Goal: Task Accomplishment & Management: Use online tool/utility

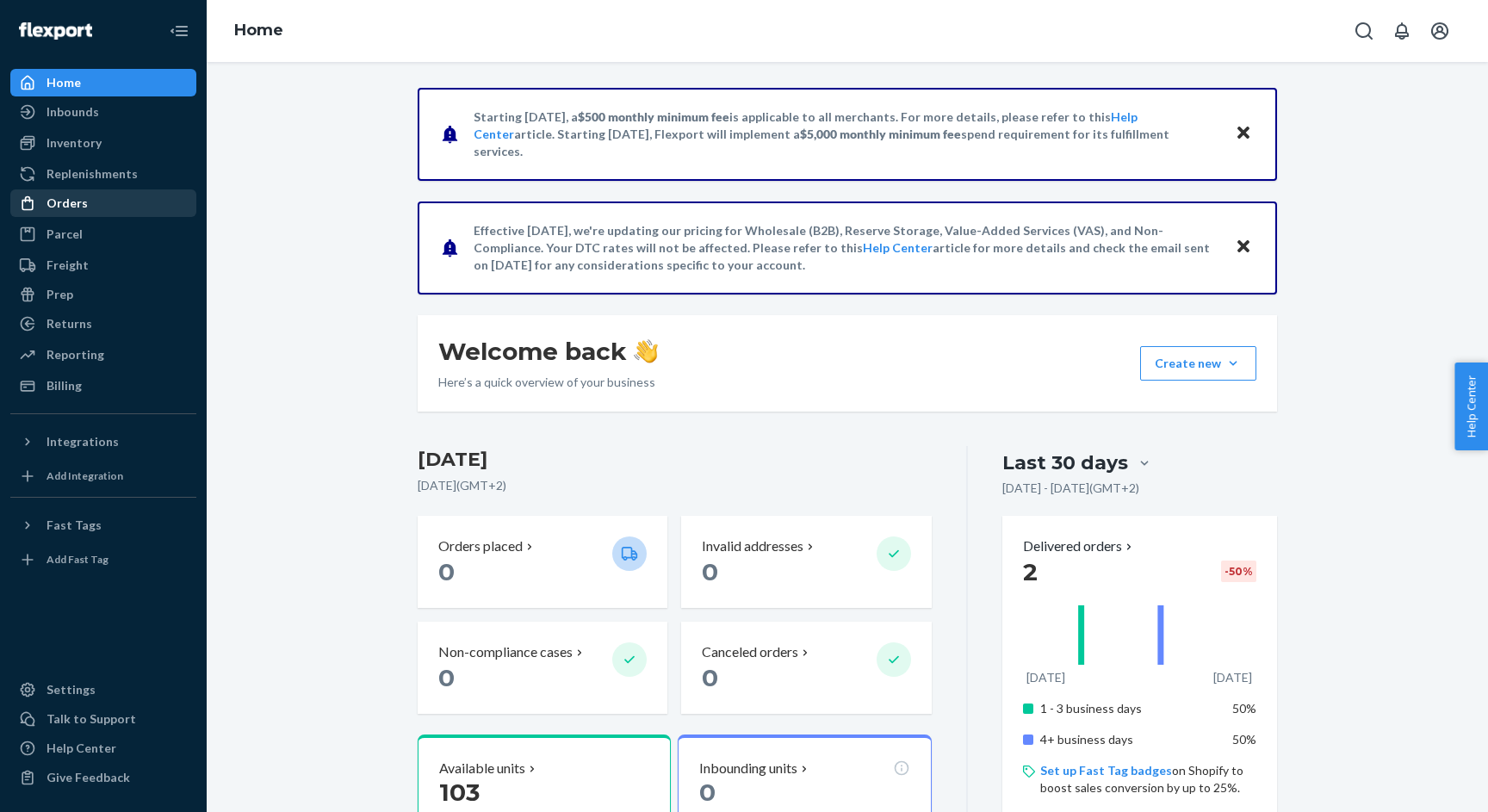
click at [92, 199] on div "Orders" at bounding box center [104, 203] width 183 height 24
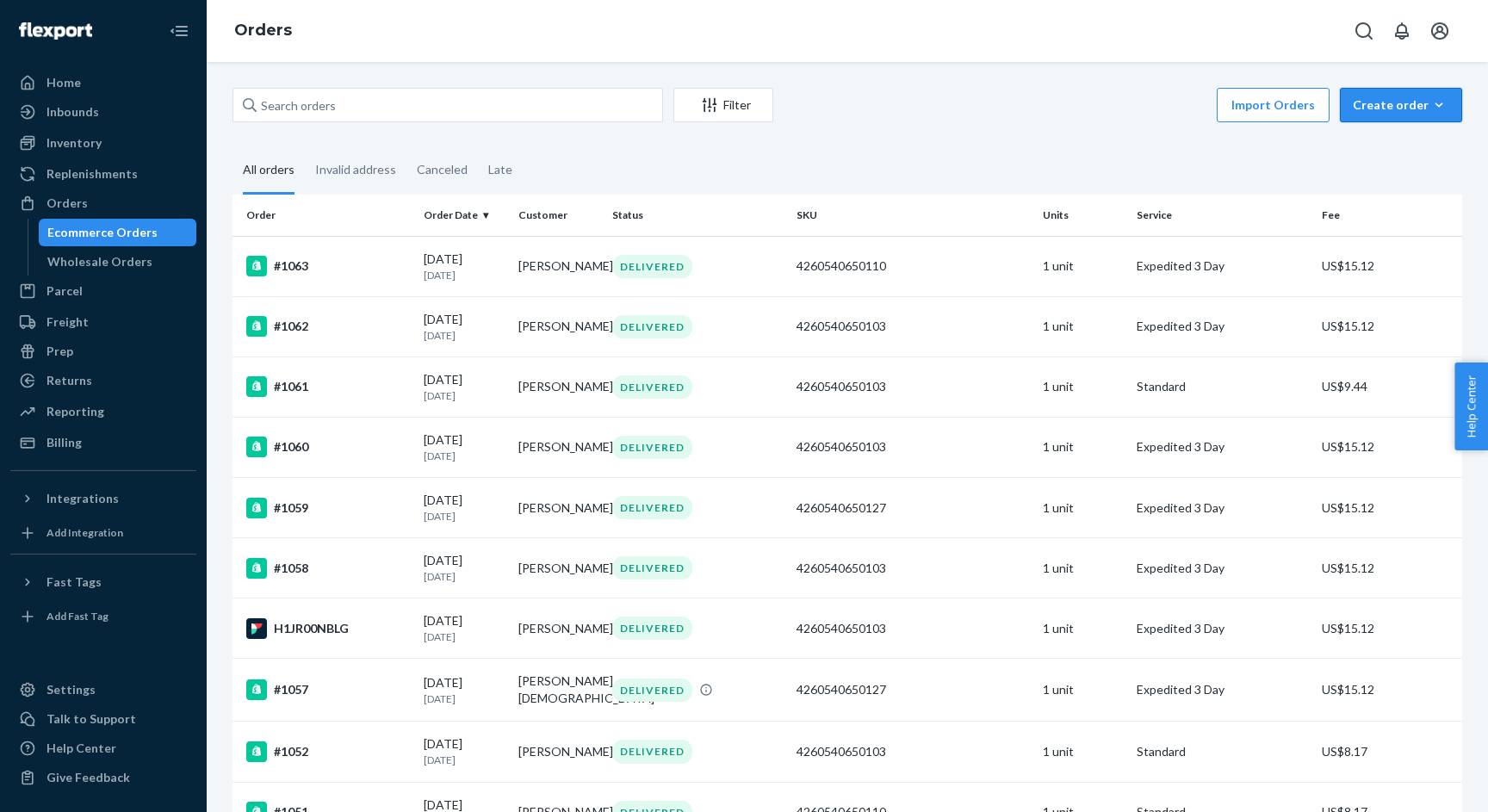
click at [1384, 106] on div "Create order" at bounding box center [1400, 105] width 96 height 17
click at [1381, 145] on span "Ecommerce order" at bounding box center [1411, 146] width 106 height 12
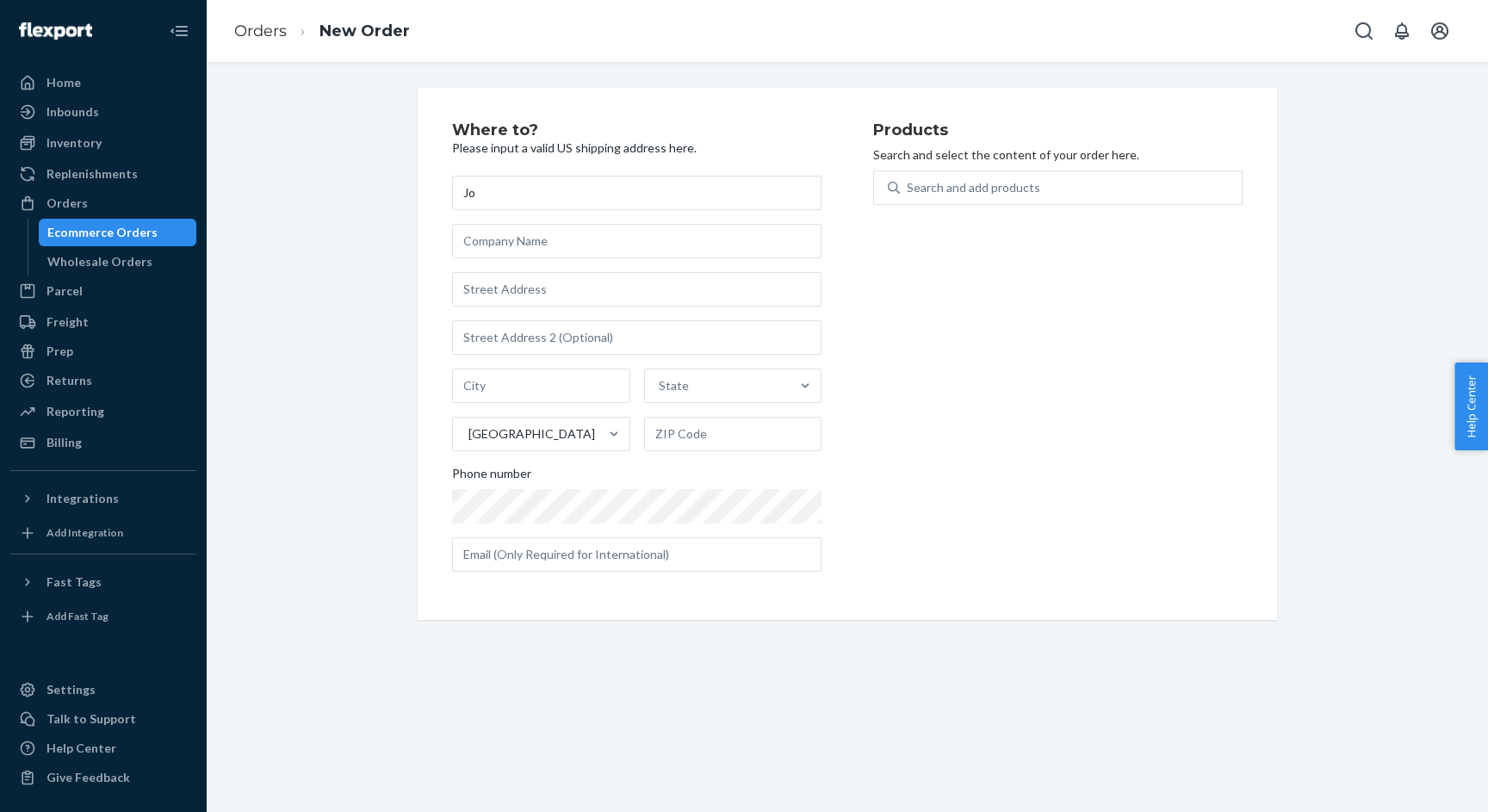
type input "J"
type input "[PERSON_NAME] Peak"
click at [542, 299] on input "text" at bounding box center [636, 289] width 369 height 34
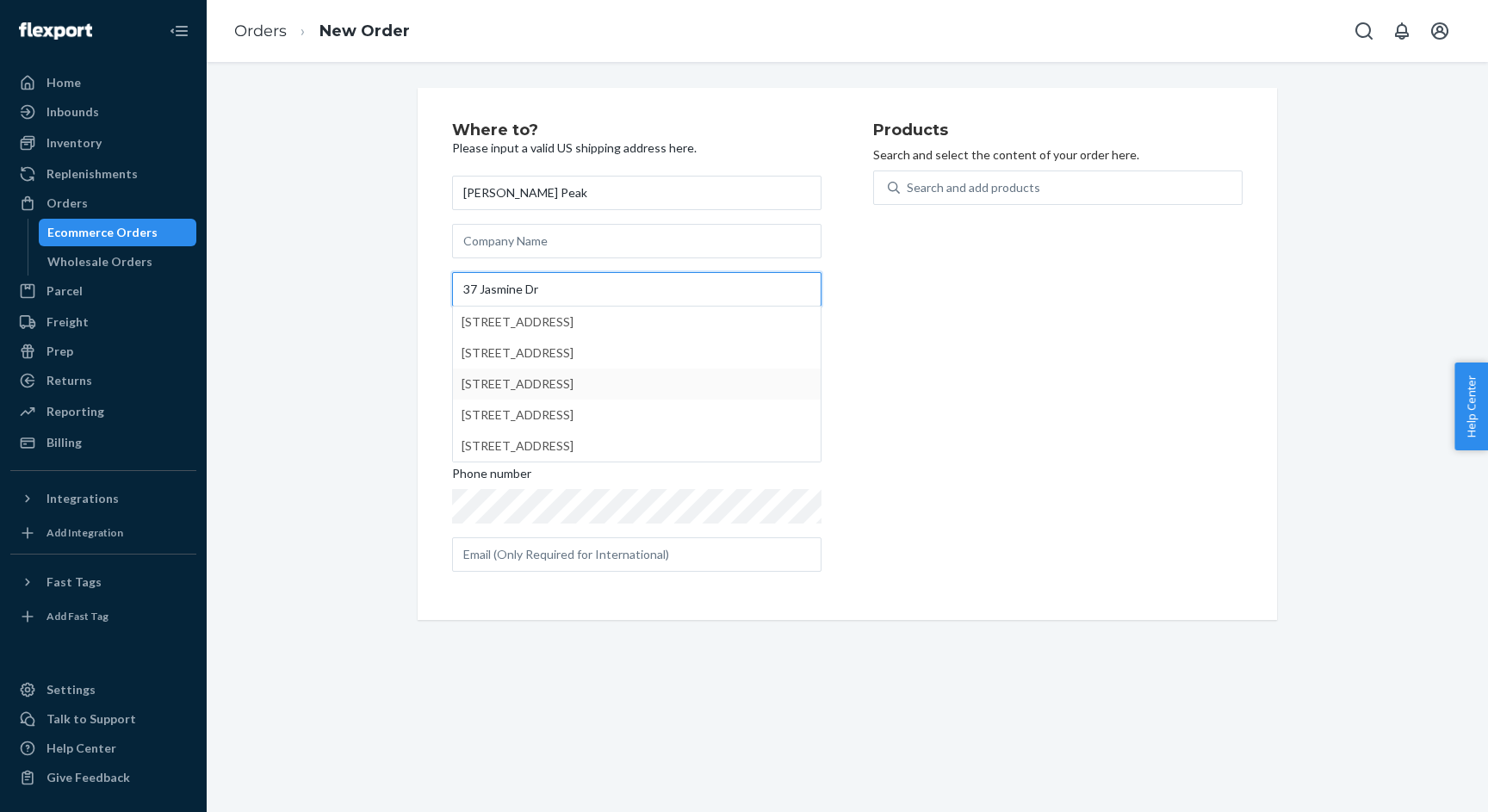
type input "37 Jasmine Dr"
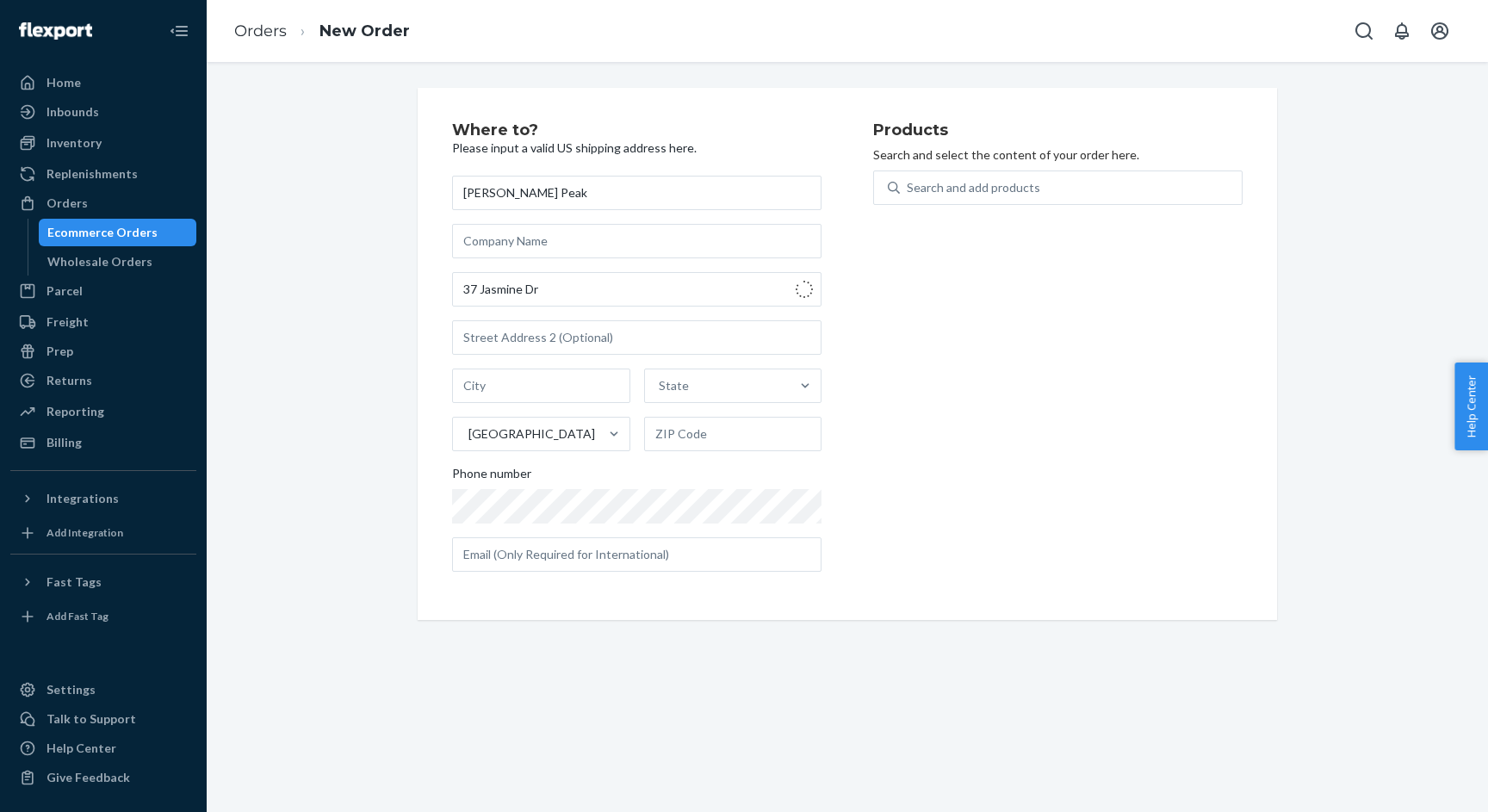
type input "[GEOGRAPHIC_DATA]"
type input "32137"
click at [1017, 393] on div "Products Search and select the content of your order here. Search and add produ…" at bounding box center [1057, 354] width 369 height 463
click at [995, 179] on div "Search and add products" at bounding box center [973, 187] width 133 height 17
click at [908, 179] on input "0 results available. Use Up and Down to choose options, press Enter to select t…" at bounding box center [907, 187] width 2 height 17
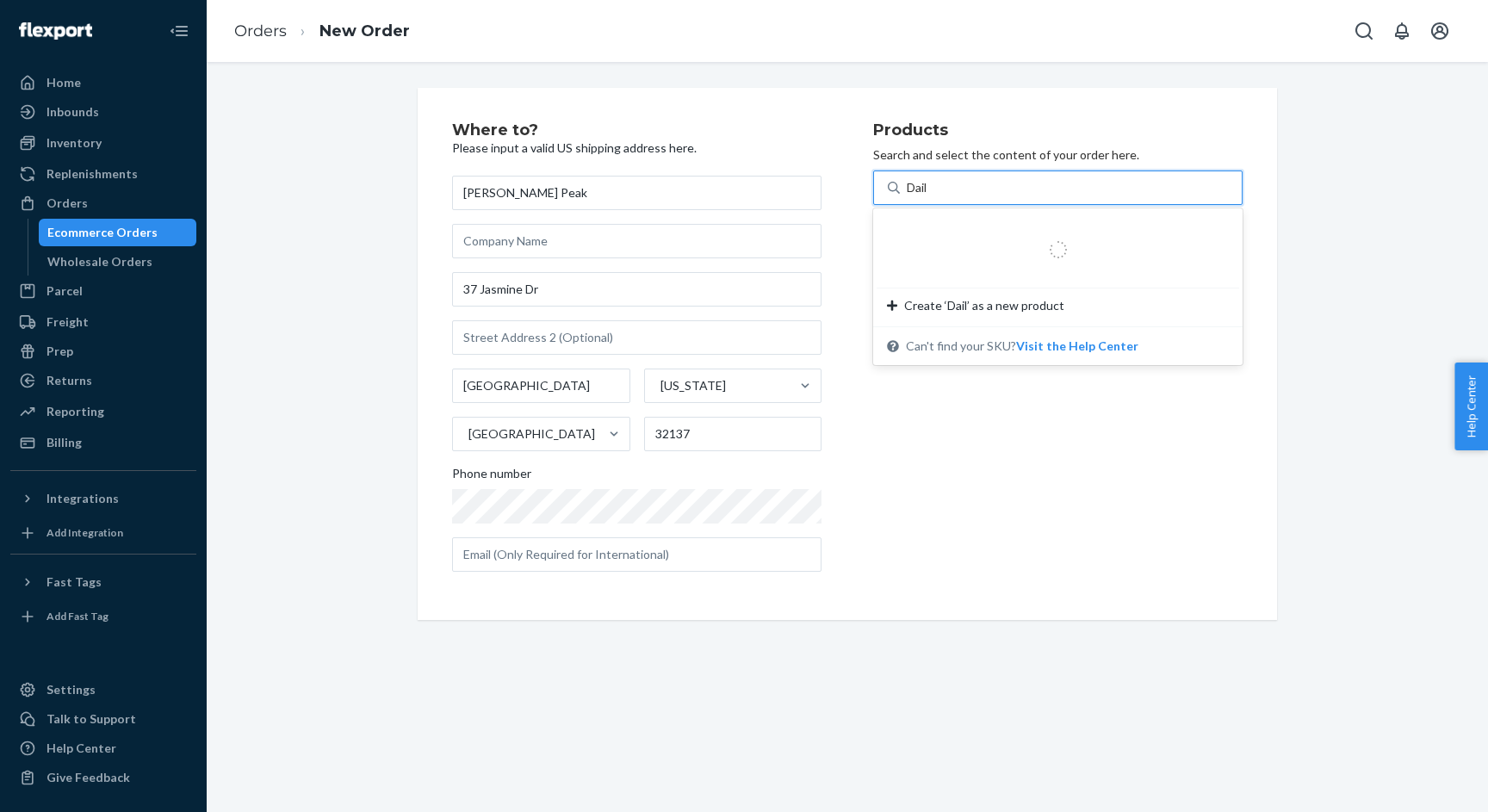
type input "Daily"
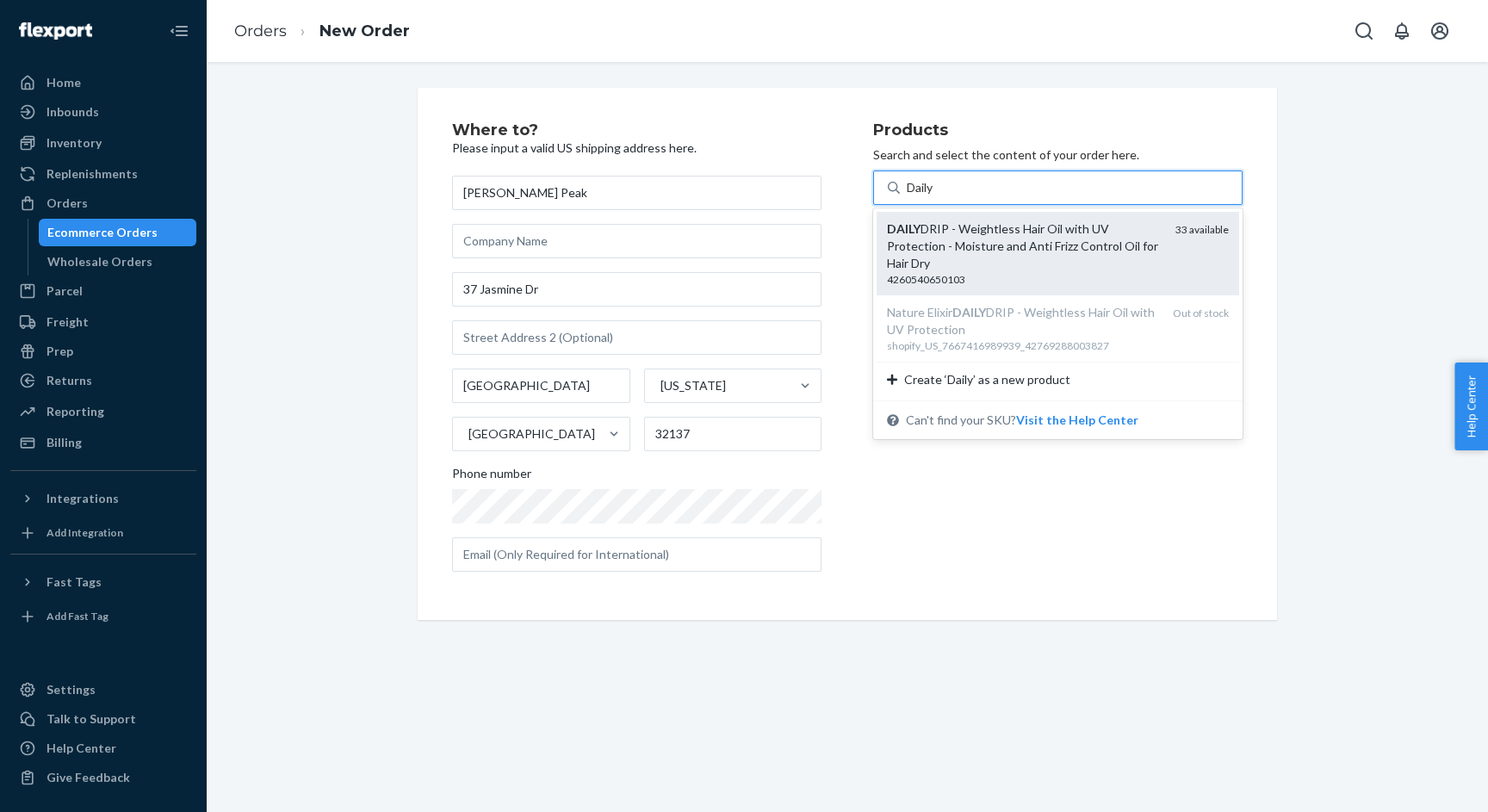
click at [1014, 246] on div "DAILY DRIP - Weightless Hair Oil with UV Protection - Moisture and Anti Frizz C…" at bounding box center [1024, 246] width 275 height 51
click at [936, 196] on input "Daily" at bounding box center [920, 187] width 29 height 17
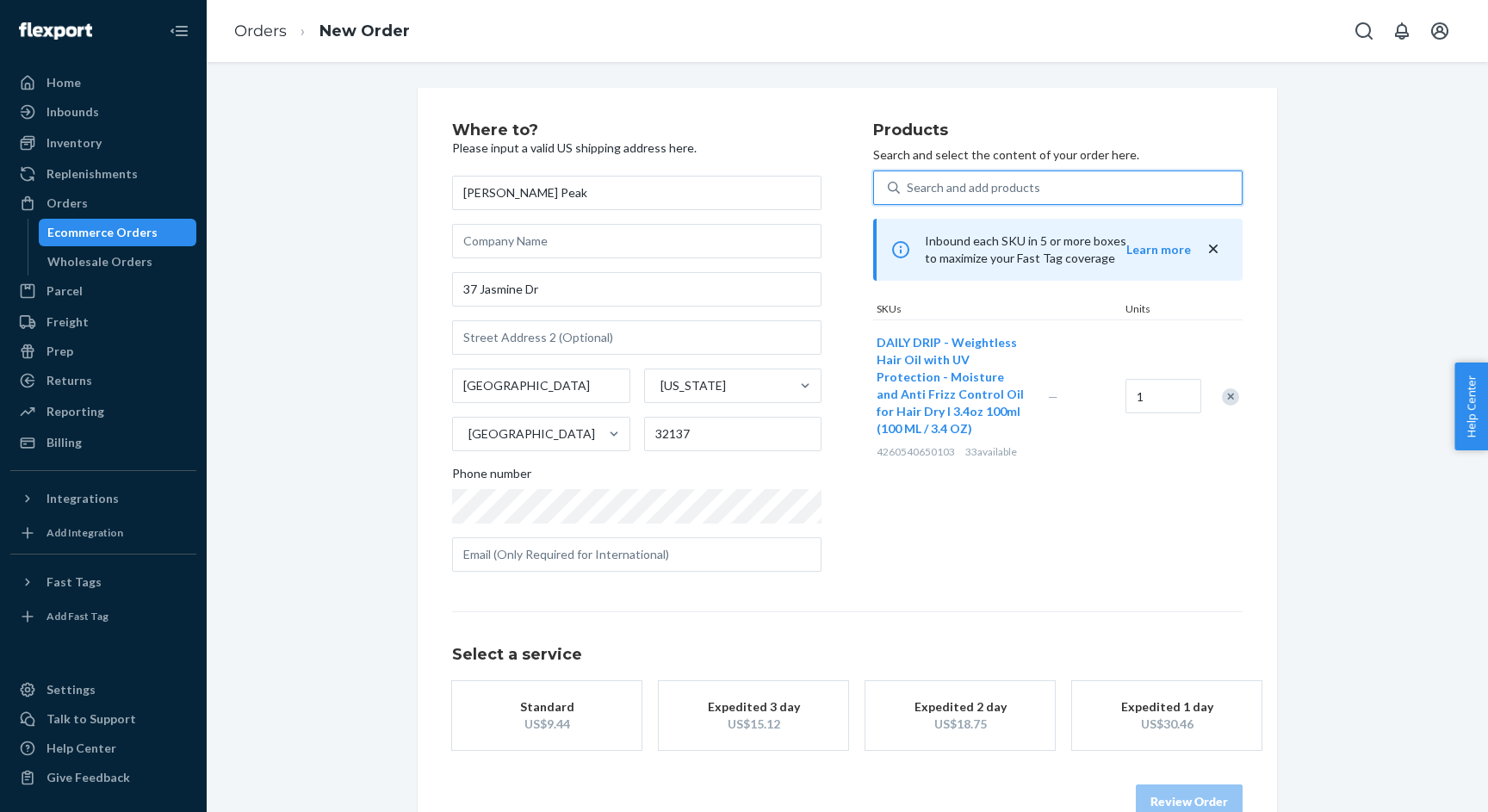
click at [1252, 503] on div "Where to? Please input a valid US shipping address here. [PERSON_NAME] Peak [ST…" at bounding box center [847, 470] width 860 height 765
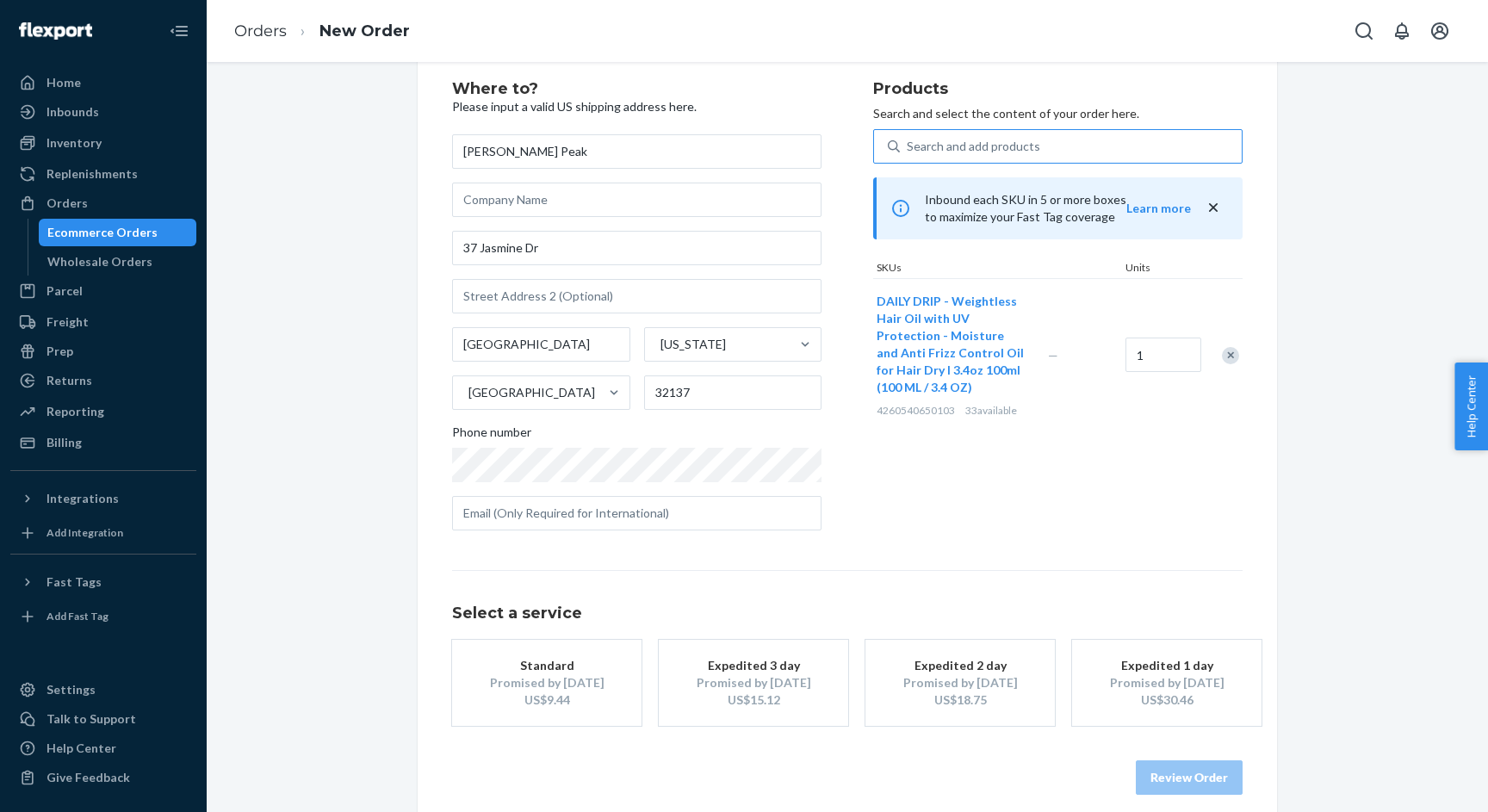
scroll to position [58, 0]
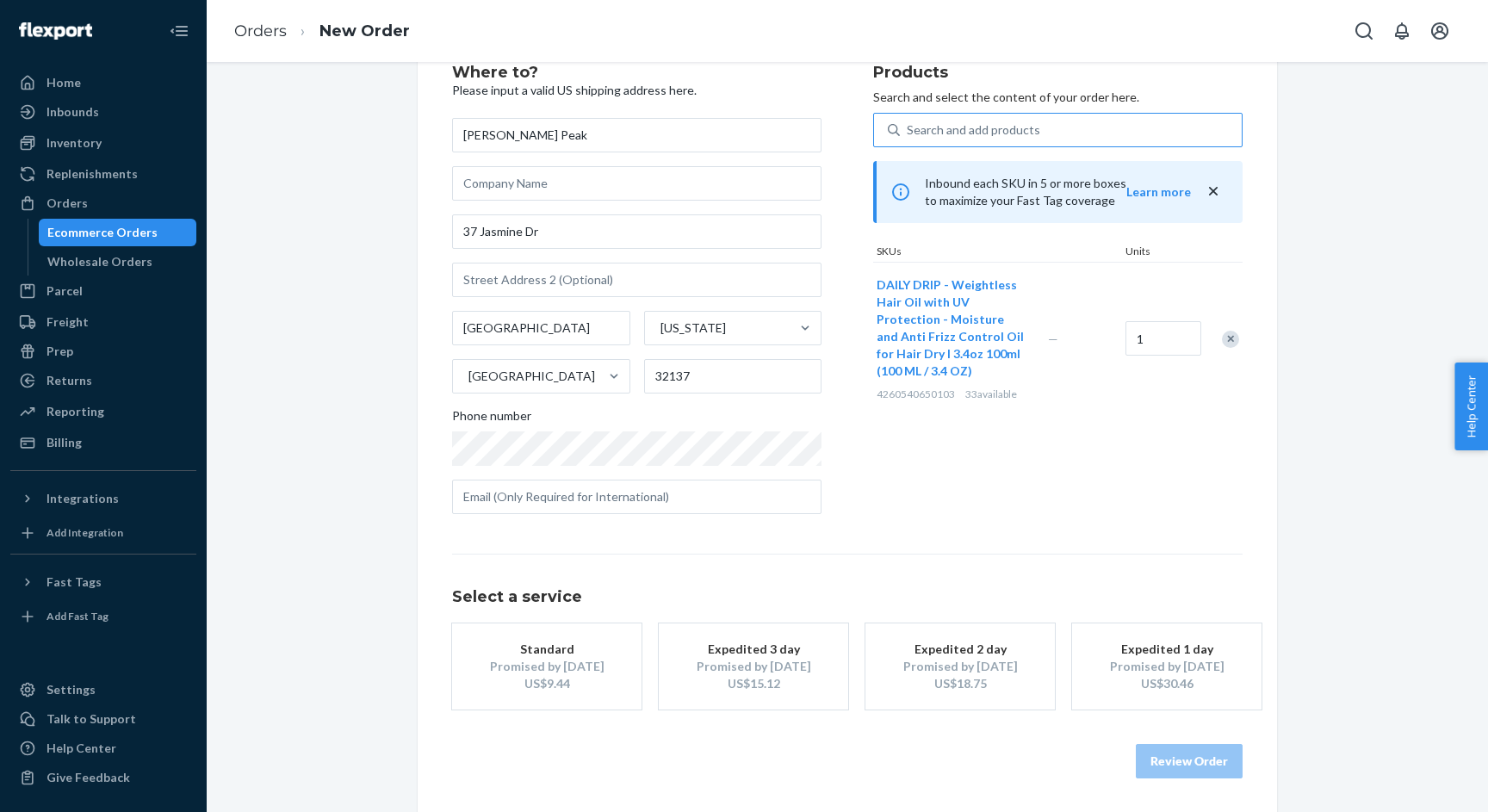
click at [730, 667] on div "Promised by [DATE]" at bounding box center [753, 667] width 138 height 17
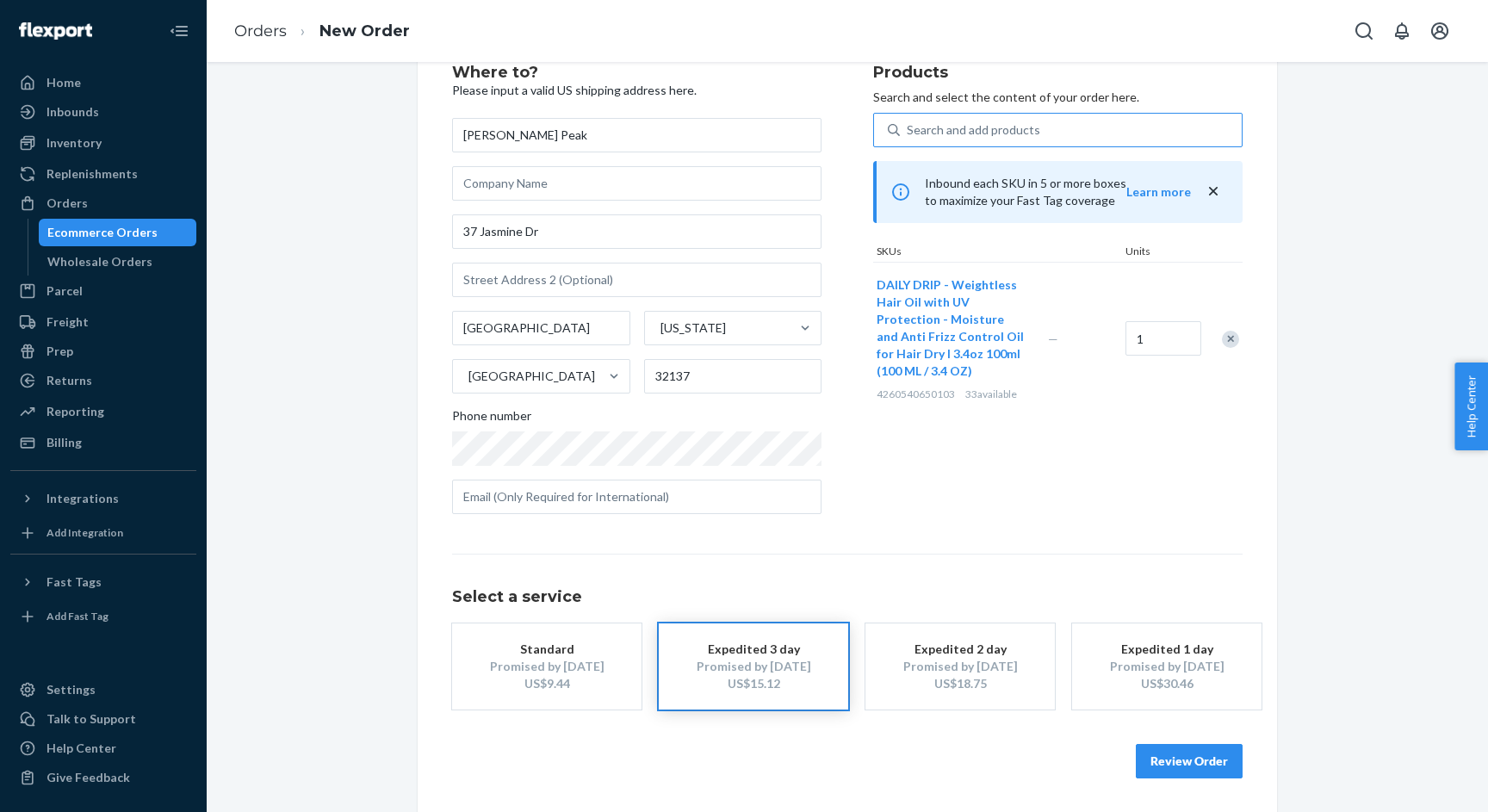
click at [1183, 763] on button "Review Order" at bounding box center [1188, 761] width 106 height 34
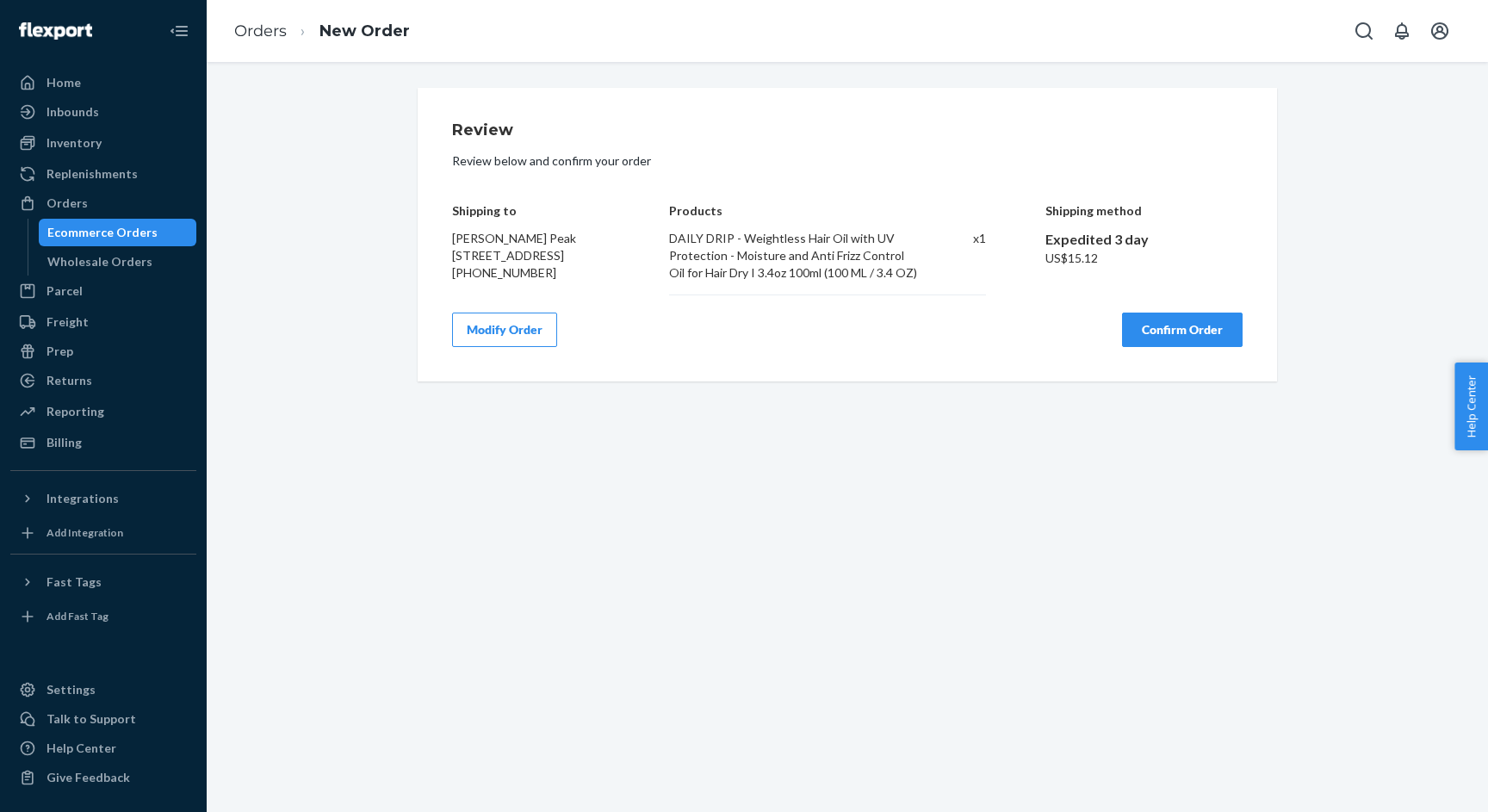
scroll to position [0, 0]
click at [1191, 342] on button "Confirm Order" at bounding box center [1182, 330] width 121 height 34
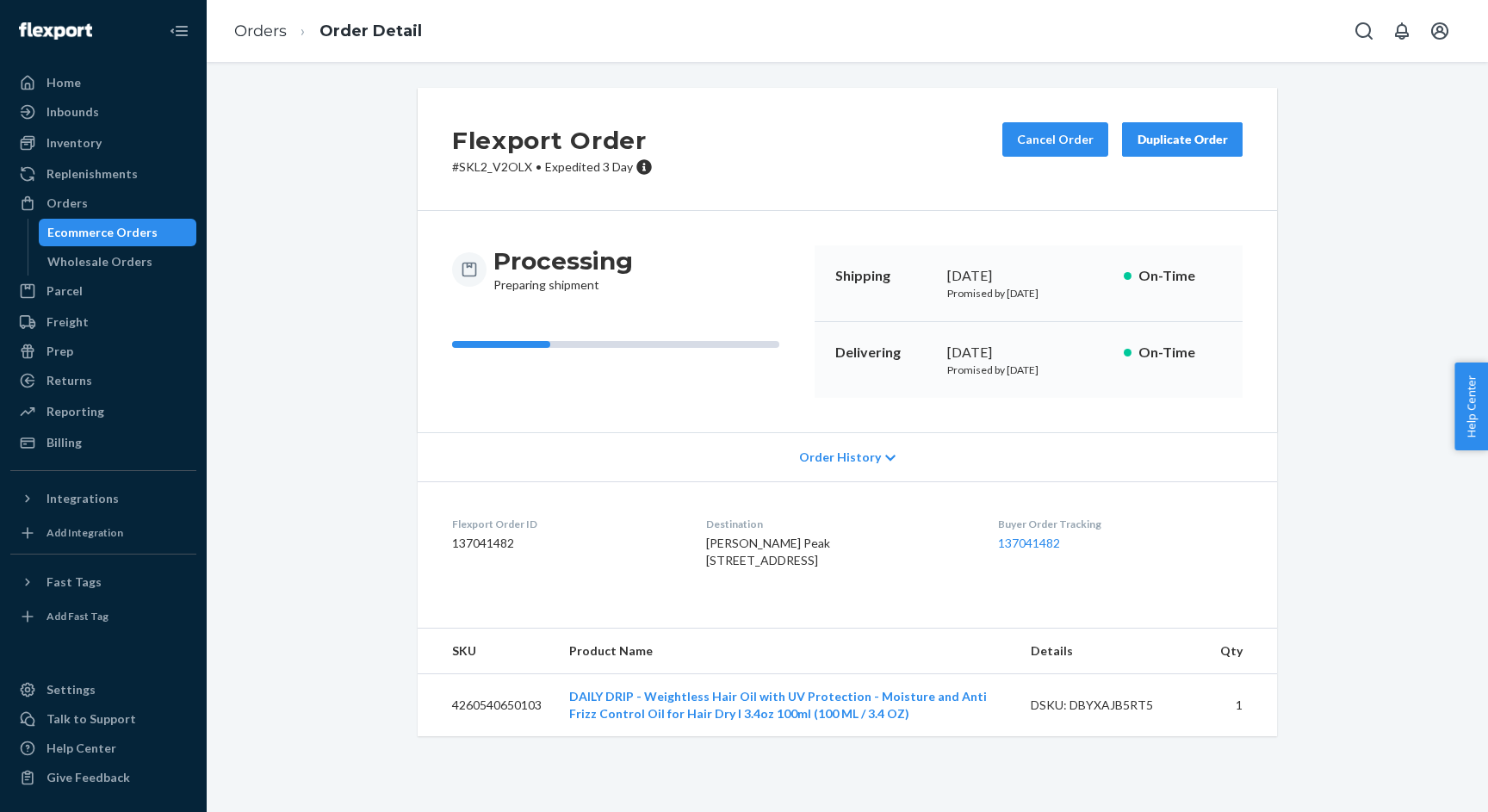
click at [571, 192] on div "Flexport Order # SKL2_V2OLX • Expedited 3 Day Cancel Order Duplicate Order" at bounding box center [847, 148] width 860 height 123
